Goal: Transaction & Acquisition: Book appointment/travel/reservation

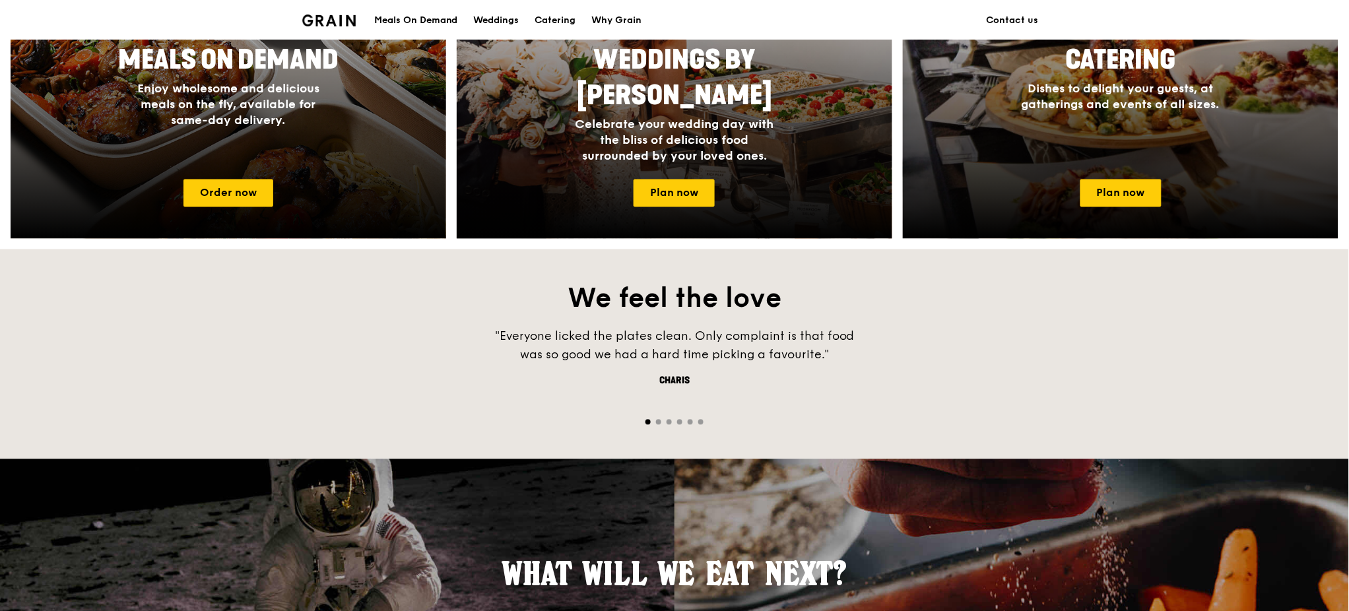
scroll to position [703, 0]
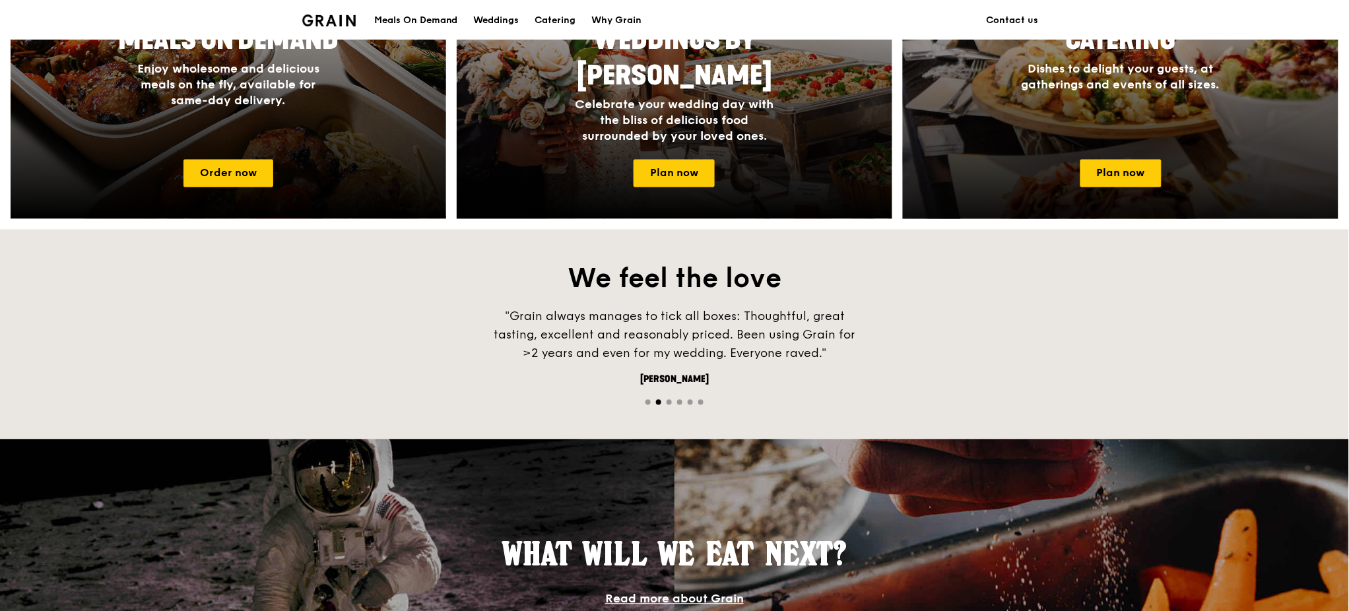
click at [1127, 103] on div "Catering Dishes to delight your guests, at gatherings and events of all sizes." at bounding box center [1121, 83] width 436 height 132
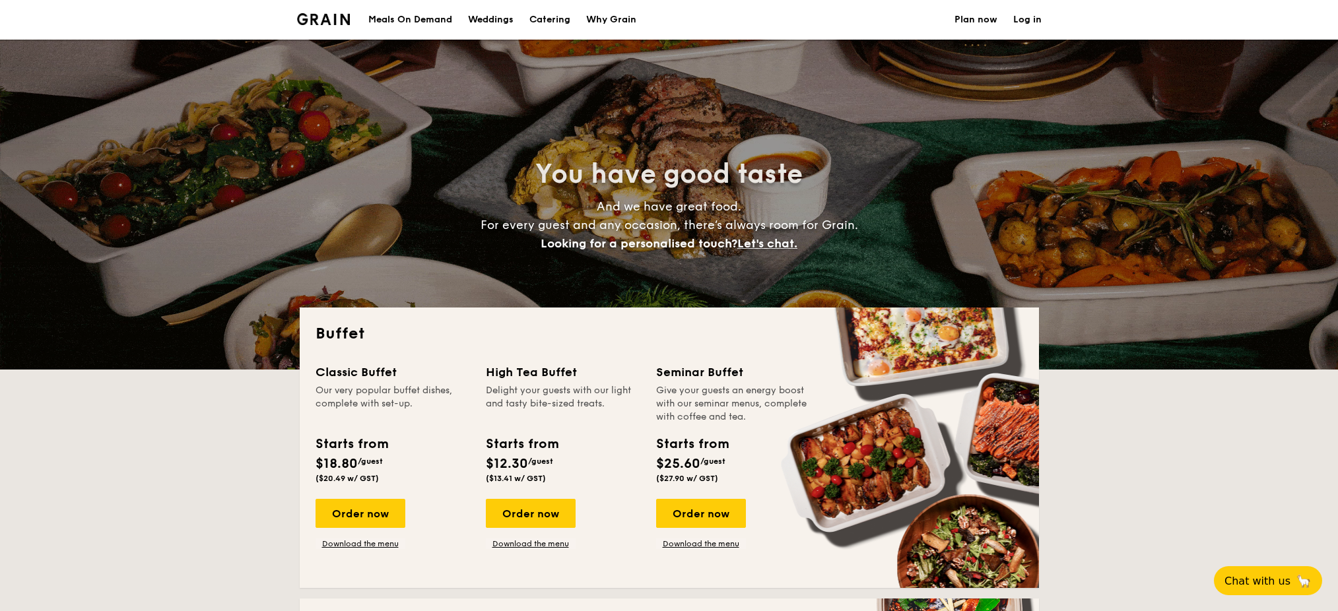
select select
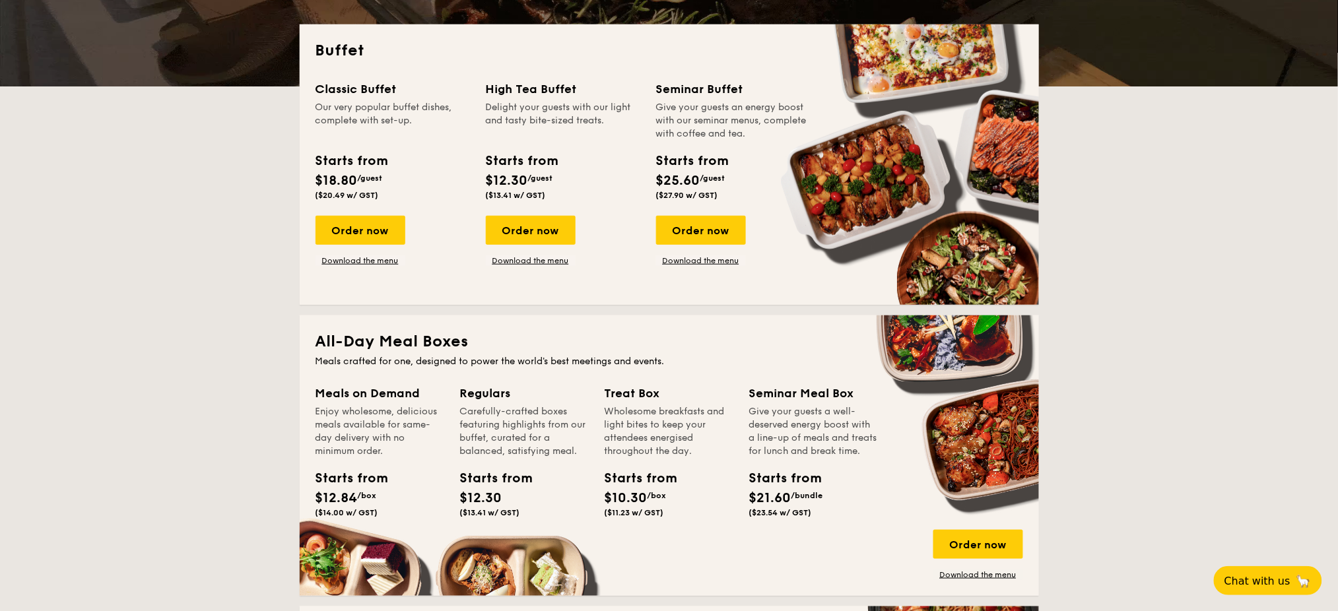
scroll to position [176, 0]
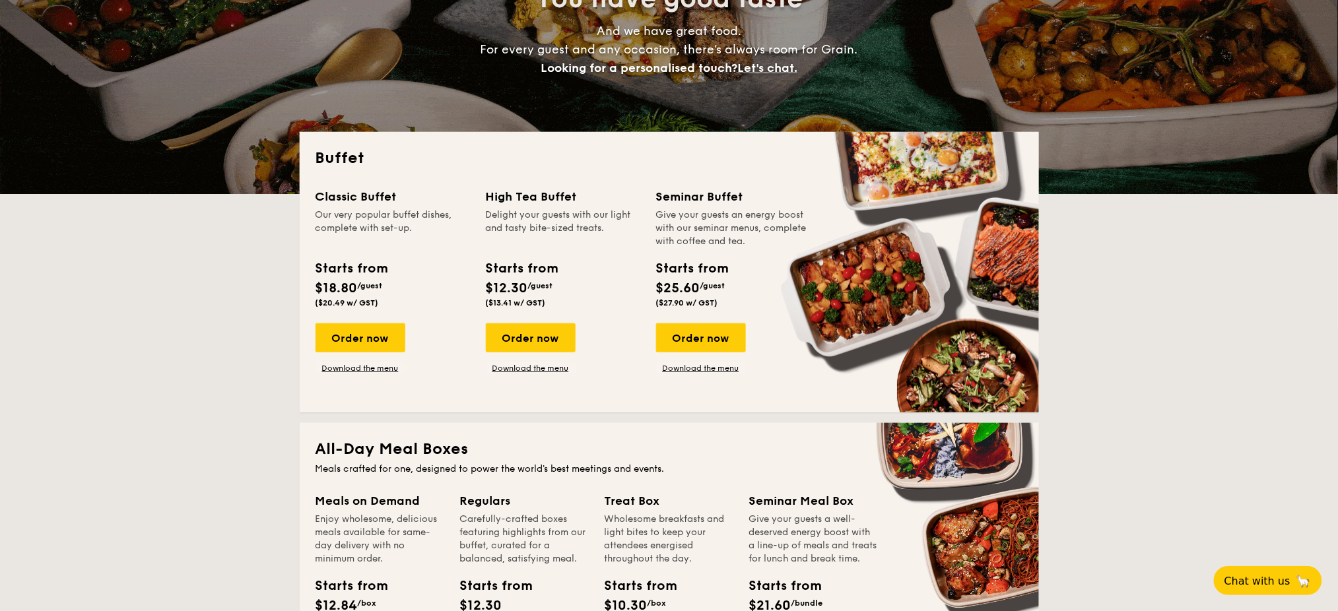
click at [333, 215] on div "Our very popular buffet dishes, complete with set-up." at bounding box center [392, 229] width 154 height 40
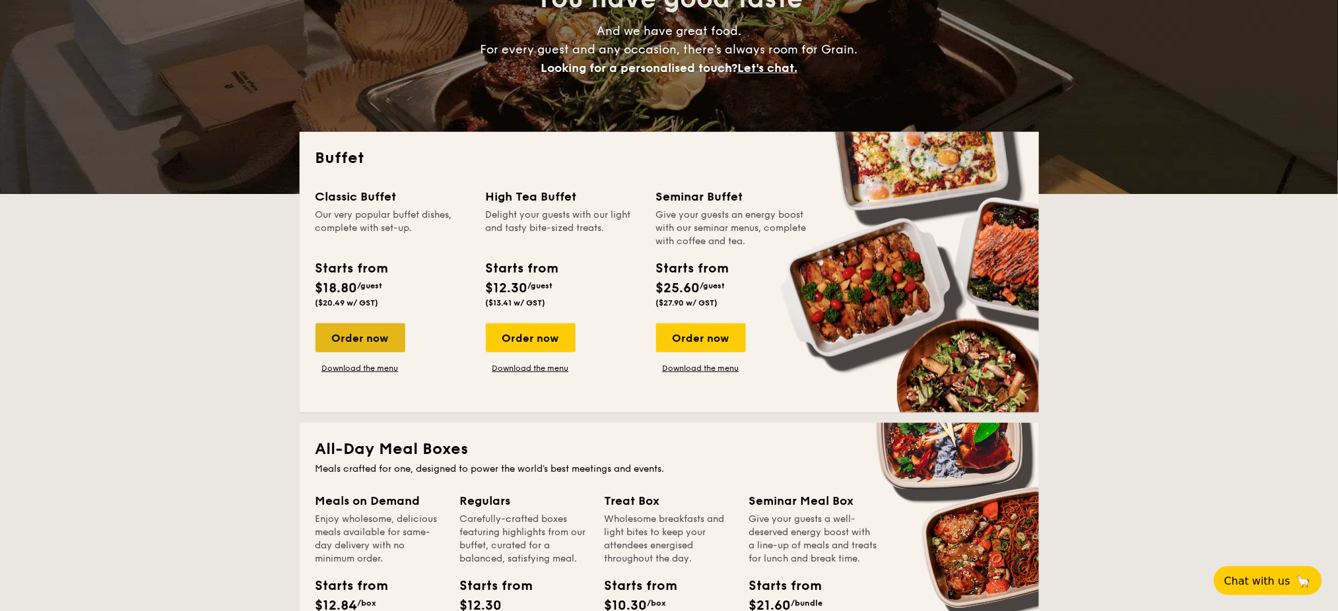
click at [352, 331] on div "Order now" at bounding box center [360, 337] width 90 height 29
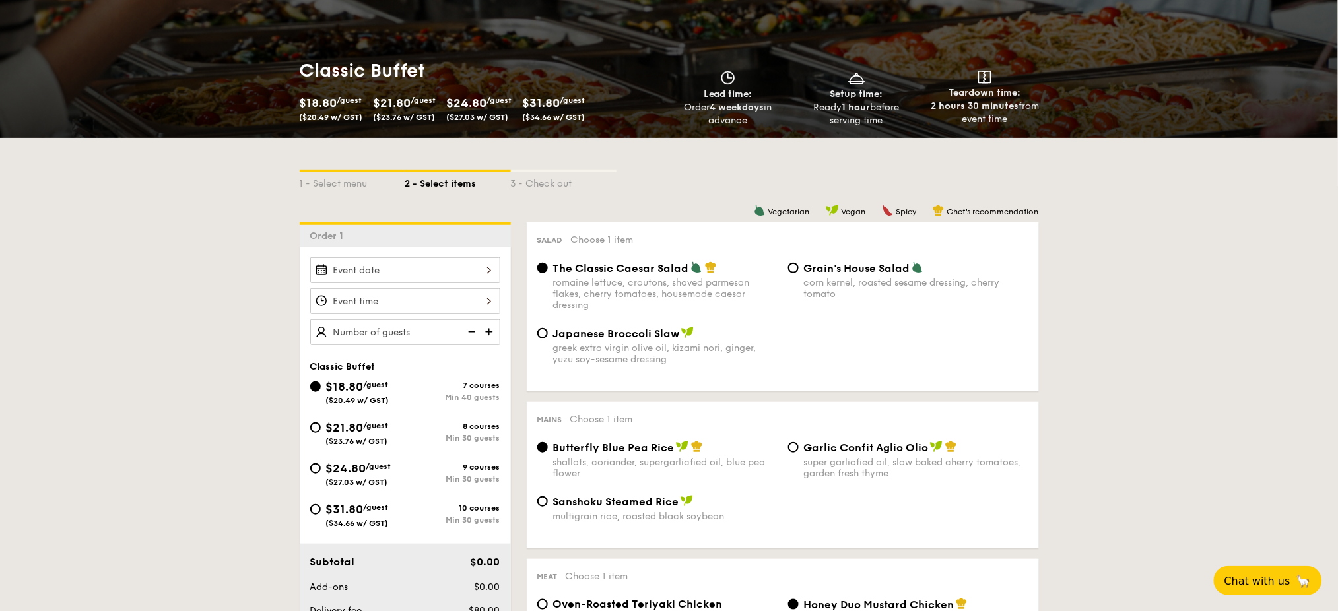
scroll to position [176, 0]
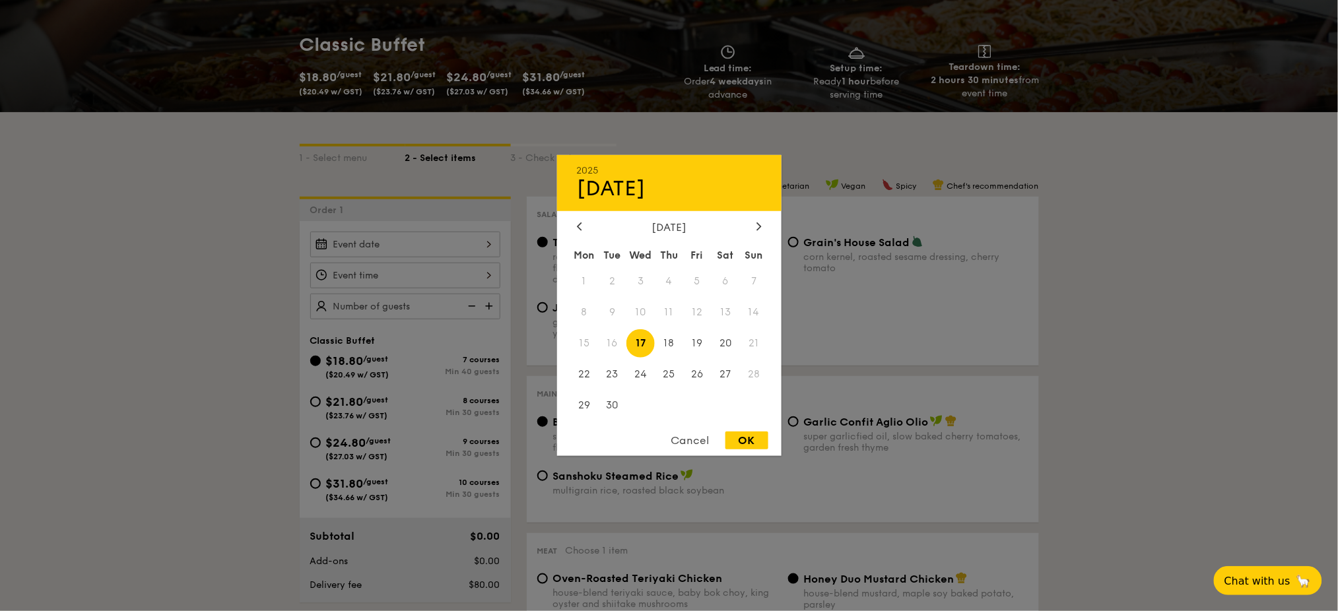
click at [484, 246] on div "2025 Sep [DATE] Tue Wed Thu Fri Sat Sun 1 2 3 4 5 6 7 8 9 10 11 12 13 14 15 16 …" at bounding box center [405, 245] width 190 height 26
click at [754, 229] on div at bounding box center [759, 227] width 12 height 13
click at [696, 346] on span "14" at bounding box center [697, 343] width 28 height 28
click at [742, 442] on div "OK" at bounding box center [746, 441] width 43 height 18
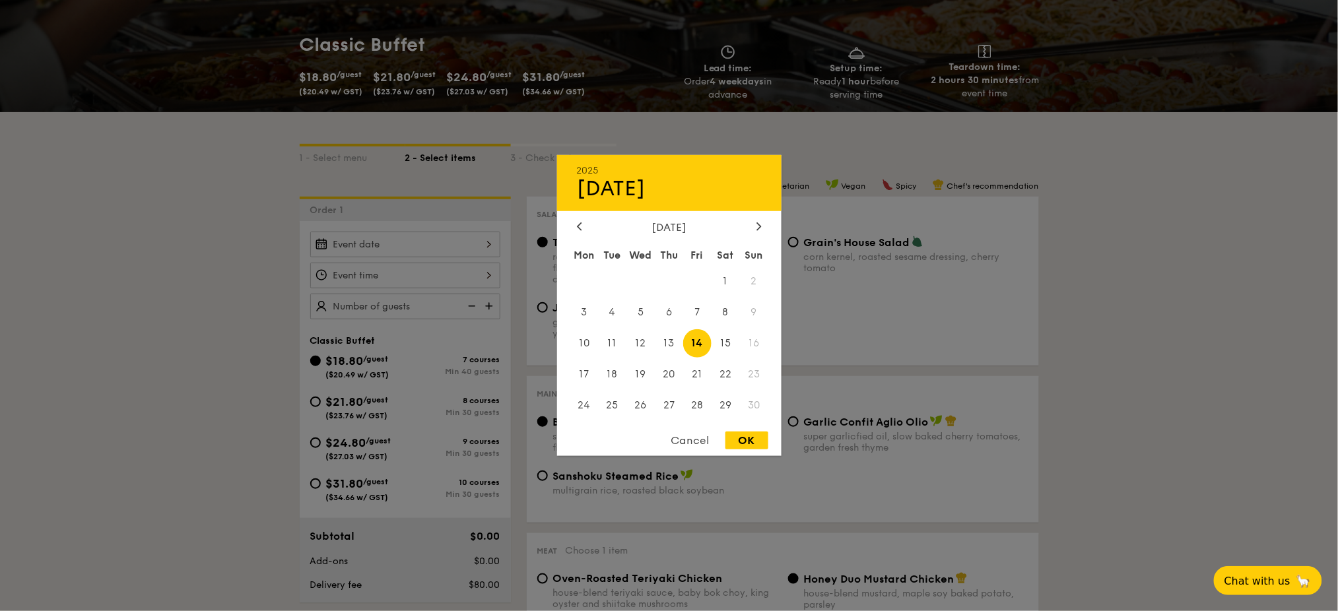
type input "Nov 14, 2025"
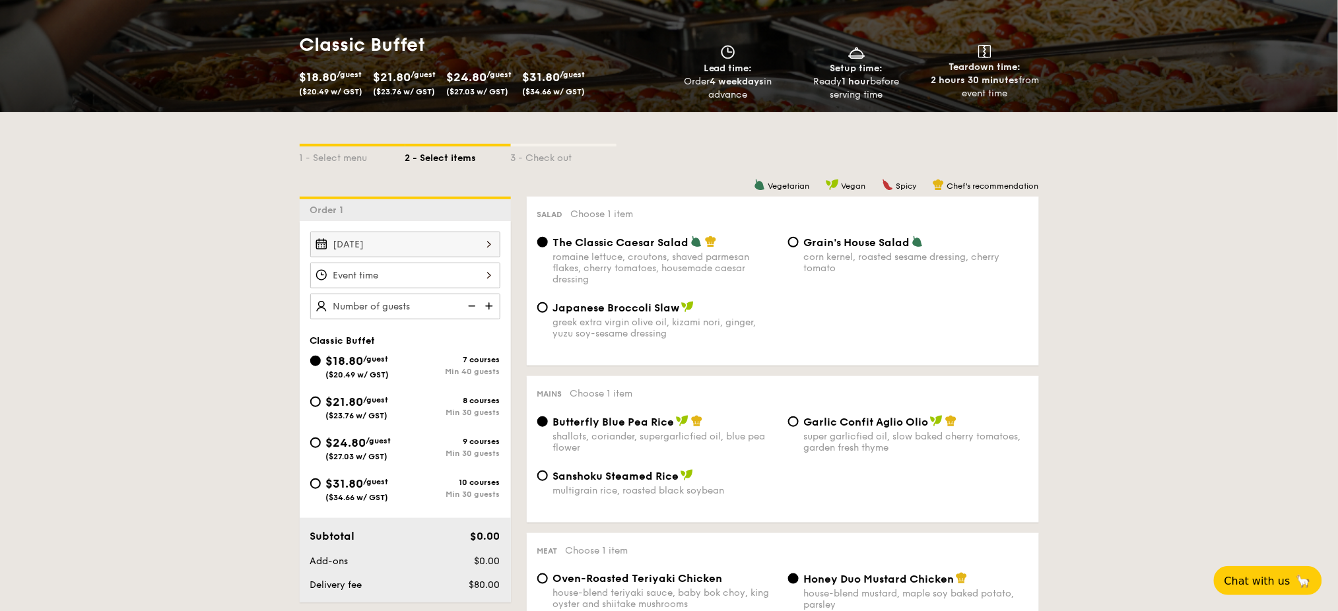
click at [490, 280] on div at bounding box center [405, 276] width 190 height 26
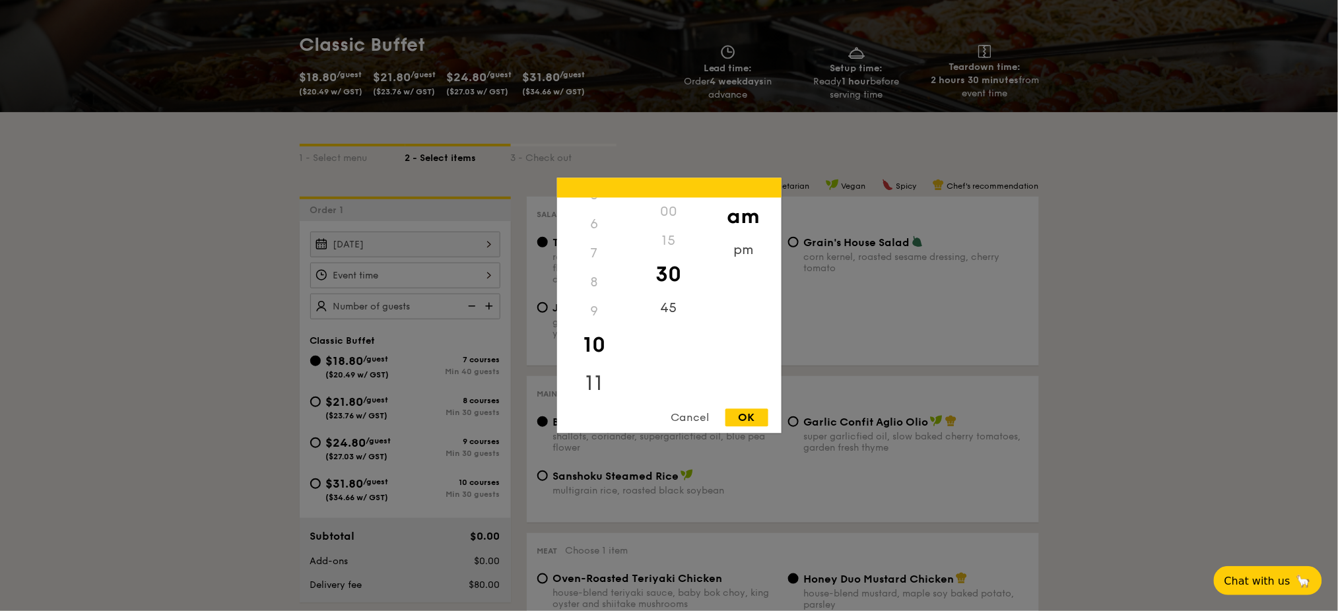
scroll to position [162, 0]
click at [595, 379] on div "11" at bounding box center [594, 383] width 75 height 38
drag, startPoint x: 591, startPoint y: 372, endPoint x: 593, endPoint y: 264, distance: 108.2
click at [593, 264] on div "12 1 2 3 4 5 6 7 8 9 10 11" at bounding box center [594, 298] width 75 height 201
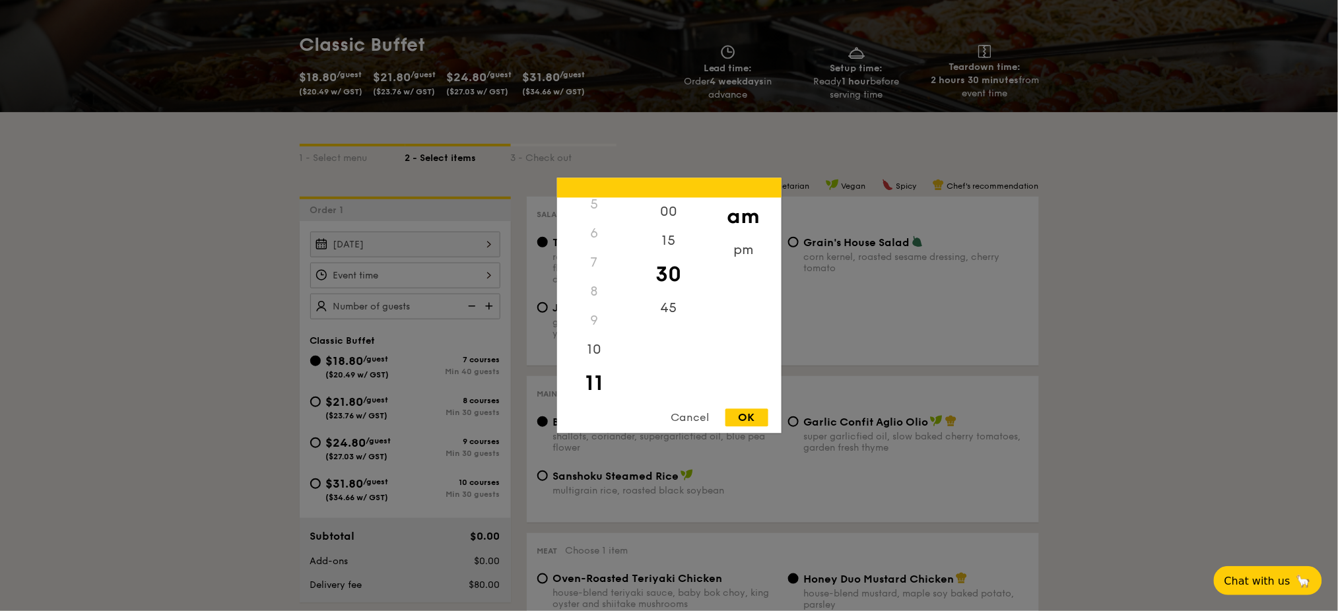
click at [689, 353] on div "00 15 30 45" at bounding box center [669, 298] width 75 height 201
click at [756, 253] on div "pm" at bounding box center [743, 255] width 75 height 38
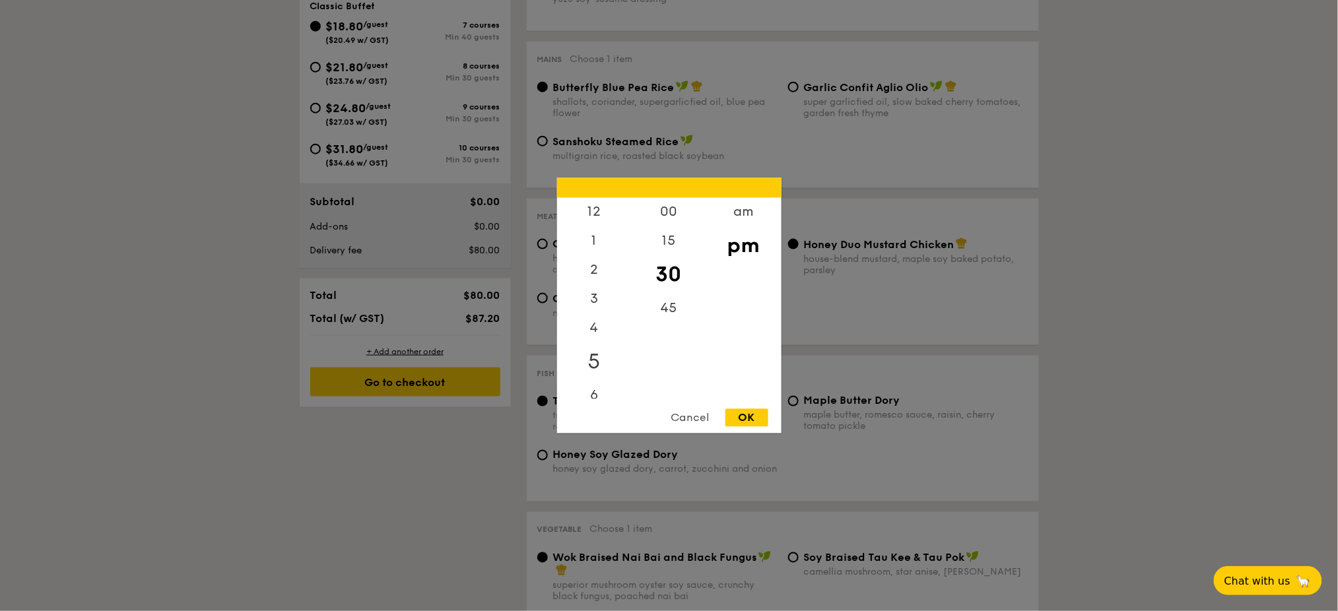
scroll to position [176, 0]
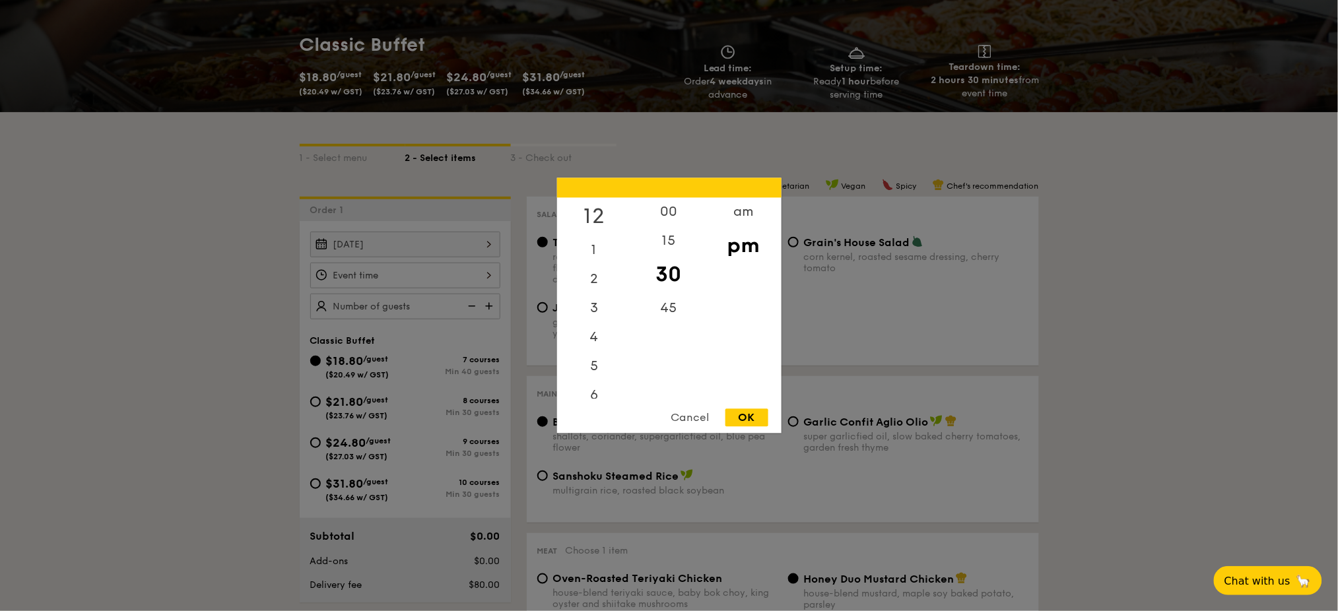
click at [597, 214] on div "12" at bounding box center [594, 217] width 75 height 38
click at [666, 215] on div "00" at bounding box center [669, 217] width 75 height 38
click at [744, 416] on div "OK" at bounding box center [746, 418] width 43 height 18
type input "12:00PM"
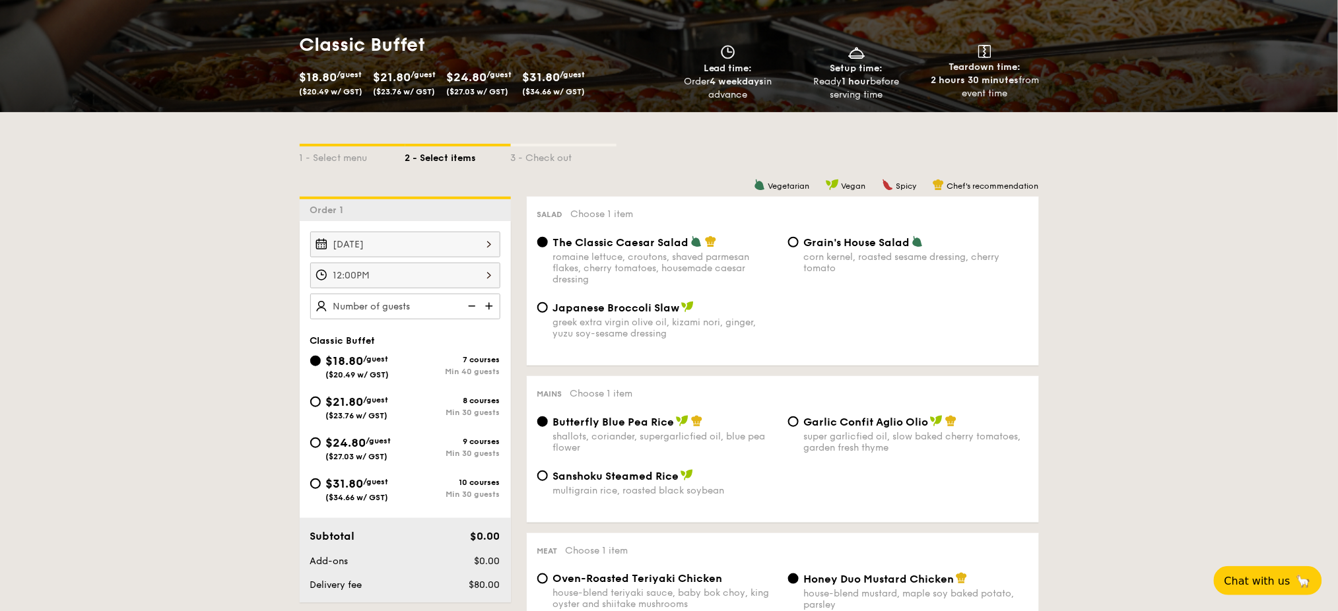
click at [487, 308] on img at bounding box center [490, 306] width 20 height 25
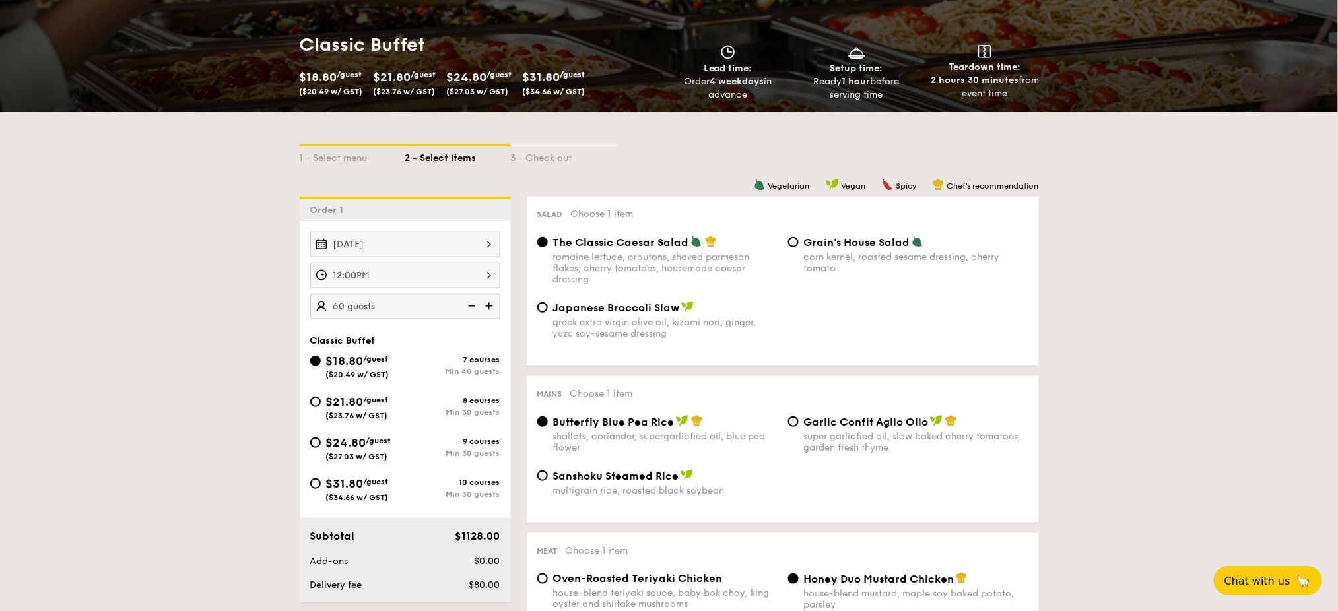
click at [487, 308] on img at bounding box center [490, 306] width 20 height 25
type input "70 guests"
click at [315, 401] on input "$21.80 /guest ($23.76 w/ GST) 8 courses Min 30 guests" at bounding box center [315, 402] width 11 height 11
radio input "true"
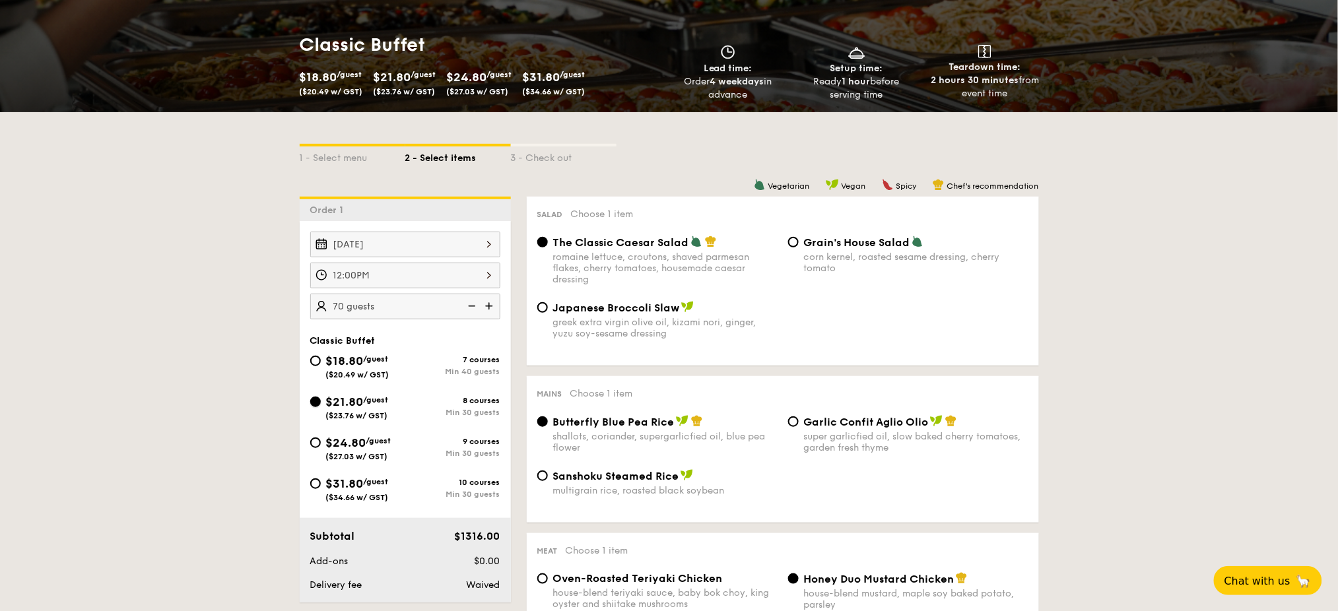
radio input "true"
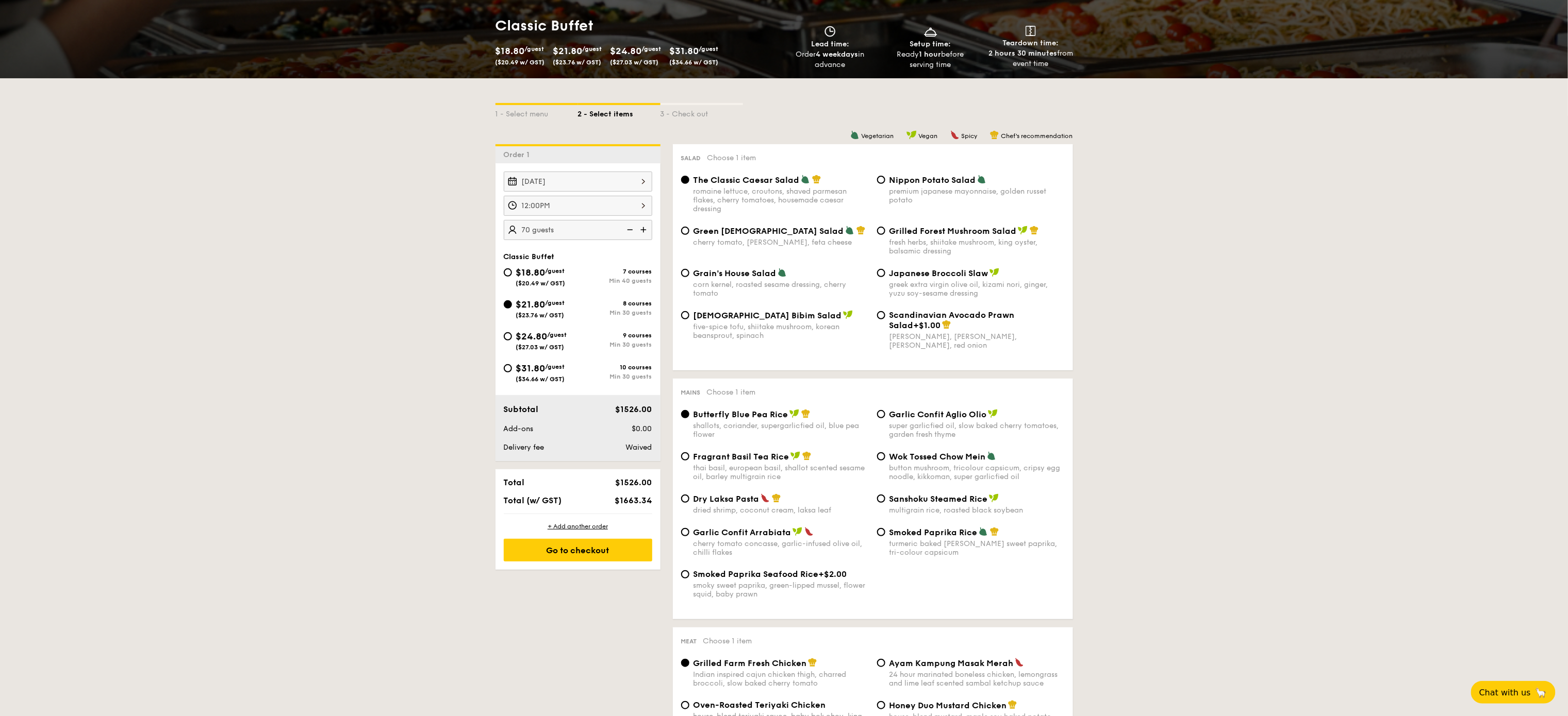
scroll to position [0, 0]
